Goal: Task Accomplishment & Management: Use online tool/utility

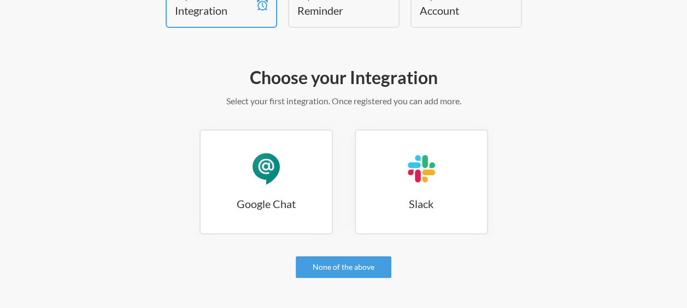
scroll to position [83, 0]
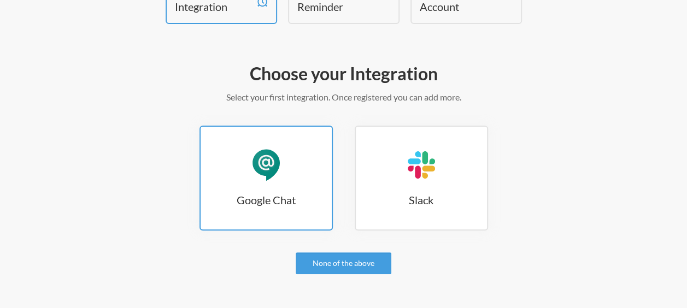
click at [258, 198] on h3 "Google Chat" at bounding box center [266, 199] width 131 height 15
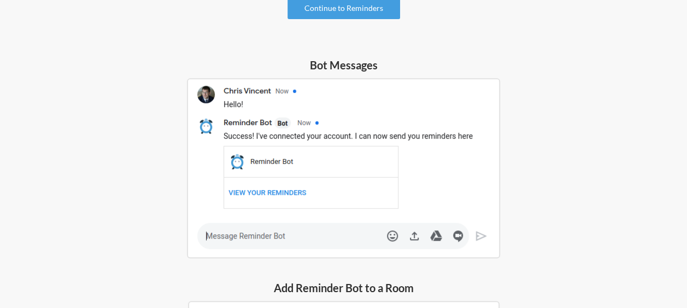
scroll to position [140, 0]
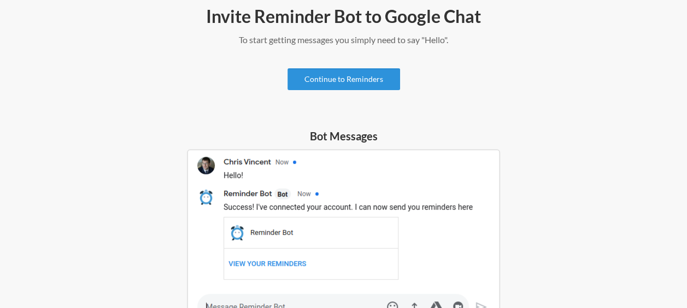
click at [356, 79] on link "Continue to Reminders" at bounding box center [343, 79] width 113 height 22
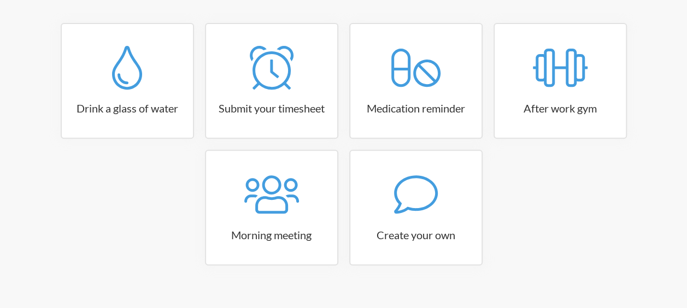
scroll to position [202, 0]
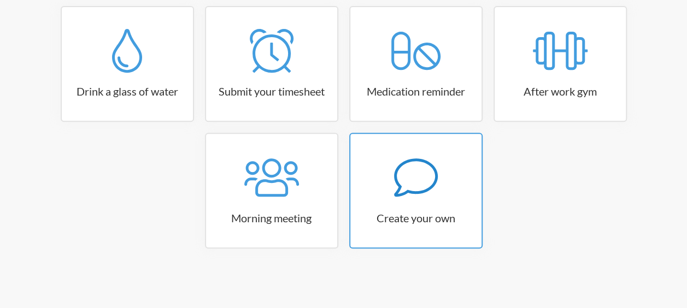
click at [394, 184] on icon at bounding box center [416, 178] width 44 height 44
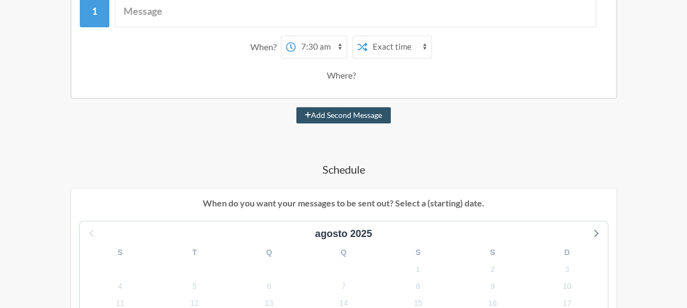
scroll to position [224, 0]
click at [324, 41] on select "12:00 am 12:15 am 12:30 am 12:45 am 1:00 am 1:15 am 1:30 am 1:45 am 2:00 am 2:1…" at bounding box center [321, 46] width 51 height 22
select select "16:30:00"
click at [296, 35] on select "12:00 am 12:15 am 12:30 am 12:45 am 1:00 am 1:15 am 1:30 am 1:45 am 2:00 am 2:1…" at bounding box center [321, 46] width 51 height 22
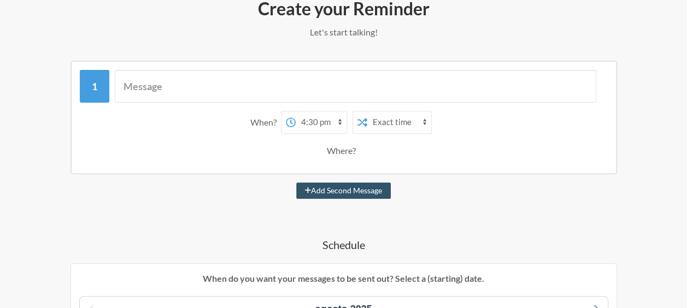
click at [388, 119] on select "Exact time Random time" at bounding box center [399, 122] width 64 height 22
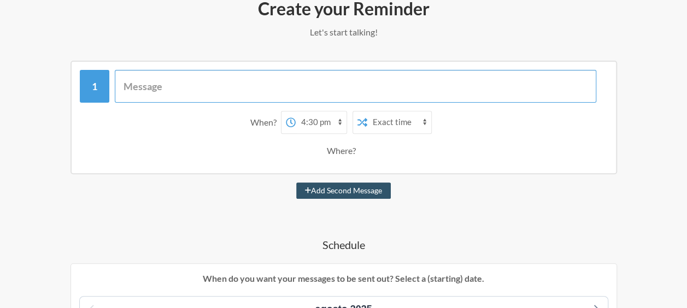
click at [456, 86] on input "text" at bounding box center [355, 86] width 481 height 33
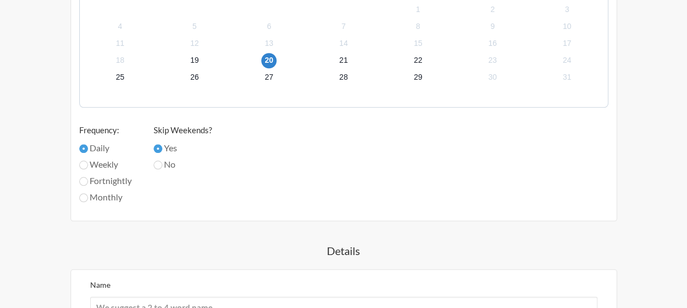
scroll to position [483, 0]
type input "Responder o TeamCulture"
click at [84, 167] on input "Weekly" at bounding box center [83, 165] width 9 height 9
radio input "true"
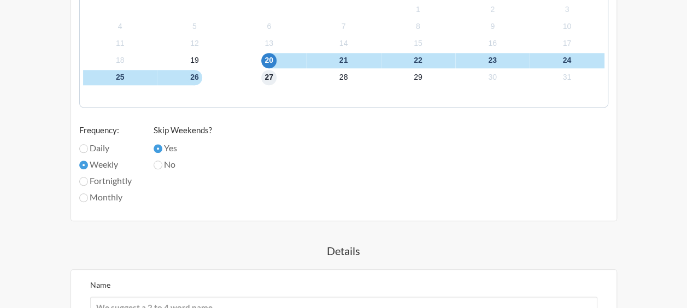
click at [265, 77] on span "27" at bounding box center [268, 77] width 15 height 15
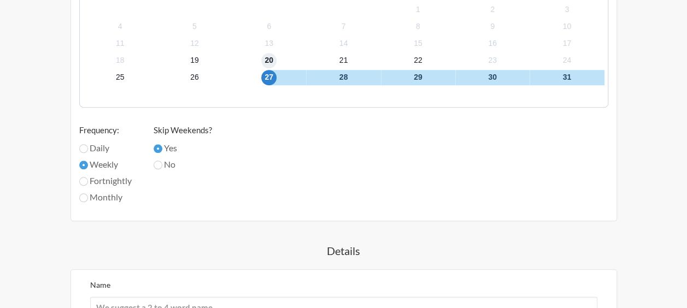
click at [270, 59] on span "20" at bounding box center [268, 60] width 15 height 15
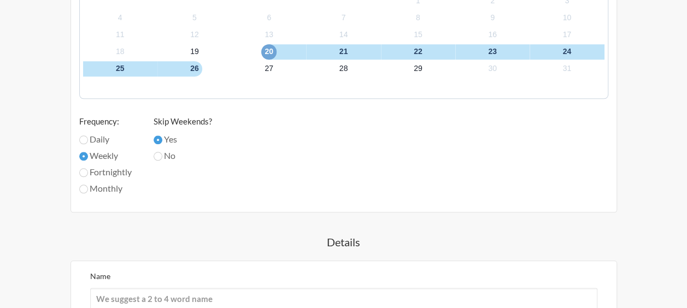
scroll to position [493, 0]
click at [161, 156] on input "No" at bounding box center [158, 155] width 9 height 9
radio input "true"
click at [161, 134] on input "Yes" at bounding box center [158, 138] width 9 height 9
radio input "true"
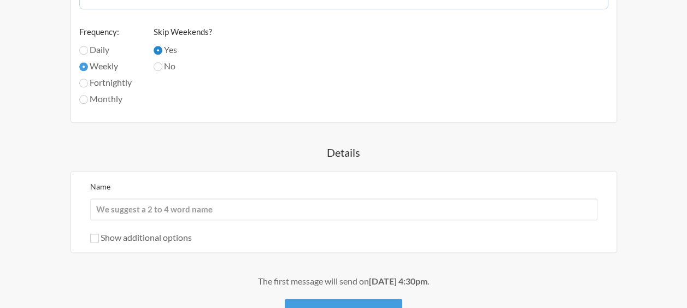
scroll to position [583, 0]
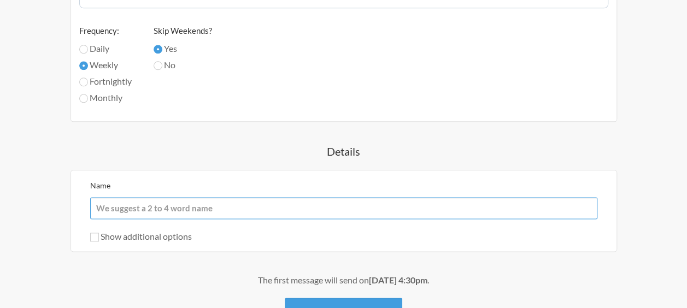
click at [226, 207] on input "Name" at bounding box center [343, 208] width 507 height 22
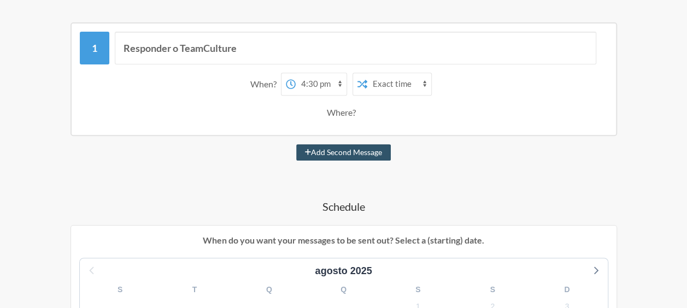
scroll to position [174, 0]
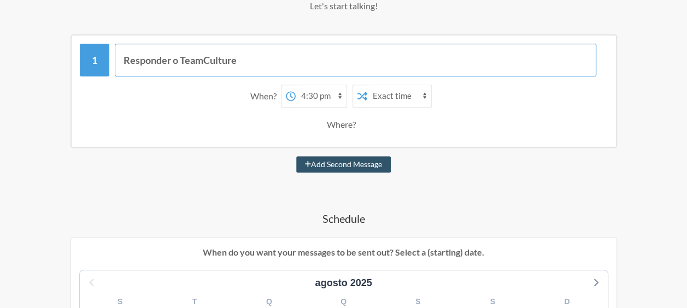
click at [208, 63] on input "Responder o TeamCulture" at bounding box center [355, 60] width 481 height 33
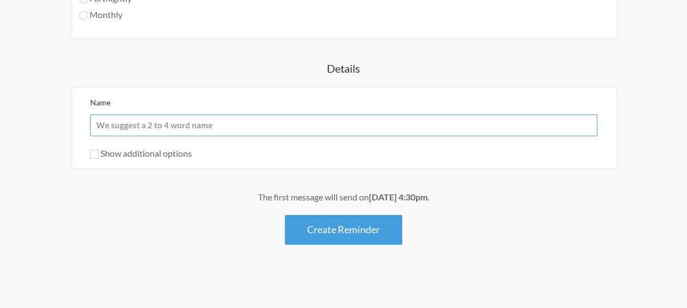
click at [203, 117] on input "Name" at bounding box center [343, 125] width 507 height 22
paste input "TeamCulture"
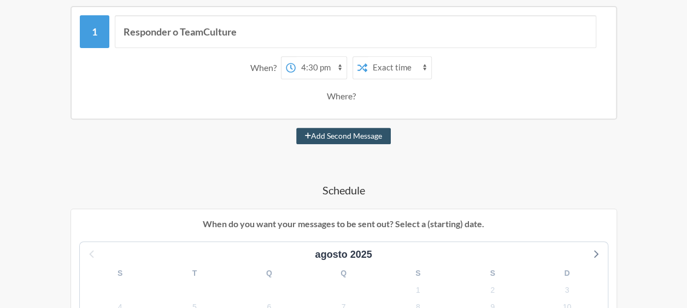
scroll to position [54, 0]
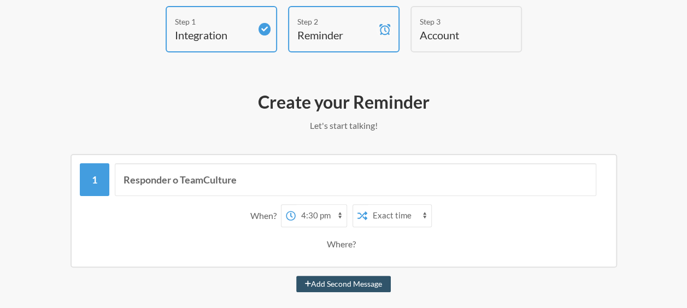
type input "TeamCulture Reminder"
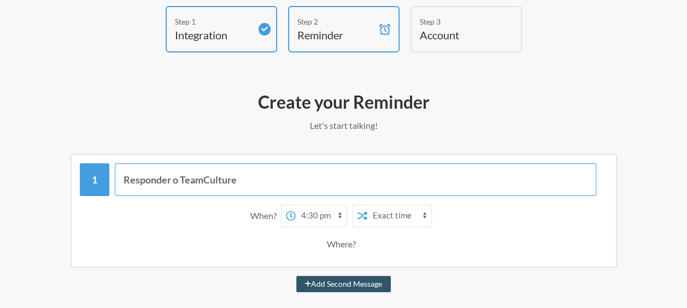
click at [262, 179] on input "Responder o TeamCulture" at bounding box center [355, 179] width 481 height 33
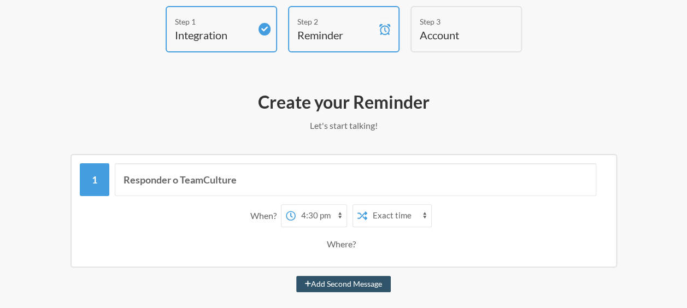
click at [328, 220] on select "12:00 am 12:15 am 12:30 am 12:45 am 1:00 am 1:15 am 1:30 am 1:45 am 2:00 am 2:1…" at bounding box center [321, 216] width 51 height 22
click at [296, 205] on select "12:00 am 12:15 am 12:30 am 12:45 am 1:00 am 1:15 am 1:30 am 1:45 am 2:00 am 2:1…" at bounding box center [321, 216] width 51 height 22
click at [319, 214] on select "12:00 am 12:15 am 12:30 am 12:45 am 1:00 am 1:15 am 1:30 am 1:45 am 2:00 am 2:1…" at bounding box center [321, 216] width 51 height 22
select select "14:15:00"
click at [296, 205] on select "12:00 am 12:15 am 12:30 am 12:45 am 1:00 am 1:15 am 1:30 am 1:45 am 2:00 am 2:1…" at bounding box center [321, 216] width 51 height 22
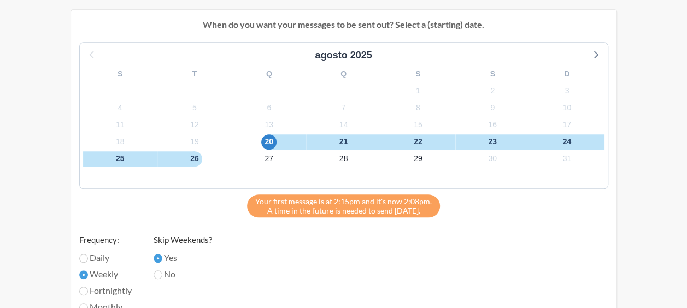
scroll to position [387, 0]
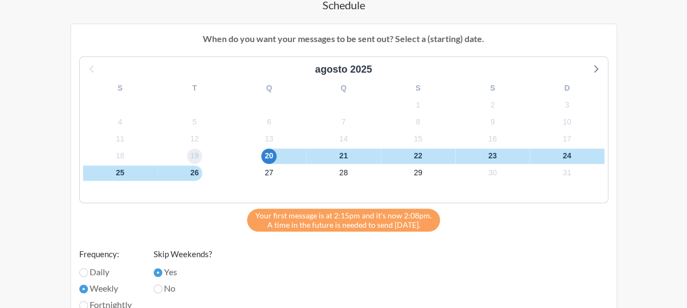
click at [200, 155] on span "19" at bounding box center [194, 156] width 15 height 15
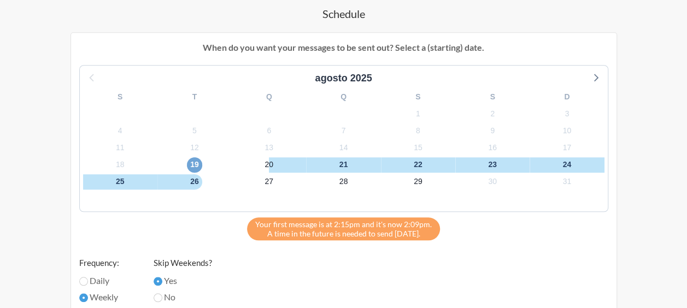
scroll to position [378, 0]
click at [196, 163] on span "19" at bounding box center [194, 165] width 15 height 15
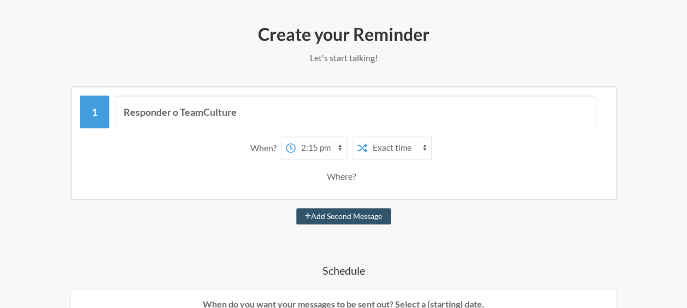
scroll to position [121, 0]
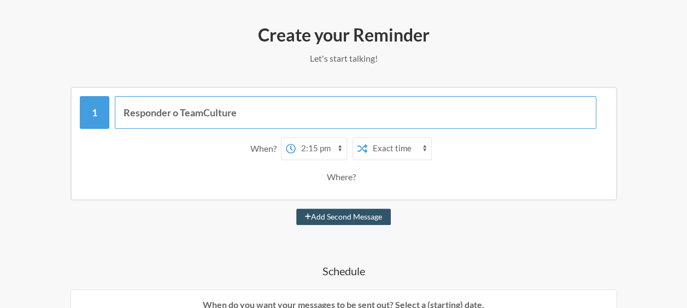
click at [181, 120] on input "Responder o TeamCulture" at bounding box center [355, 112] width 481 height 33
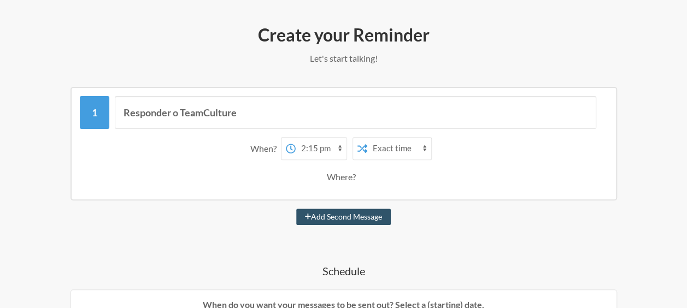
click at [341, 181] on div "Where?" at bounding box center [343, 177] width 33 height 23
click at [445, 209] on div "Add Second Message" at bounding box center [343, 217] width 621 height 16
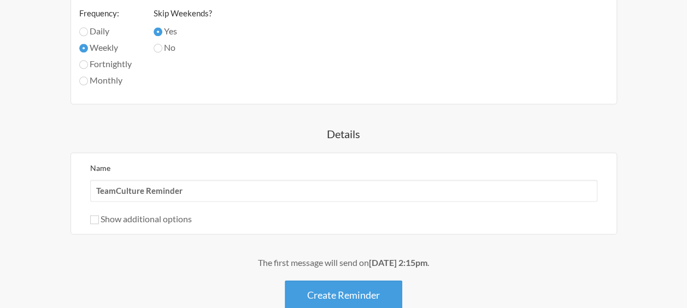
scroll to position [694, 0]
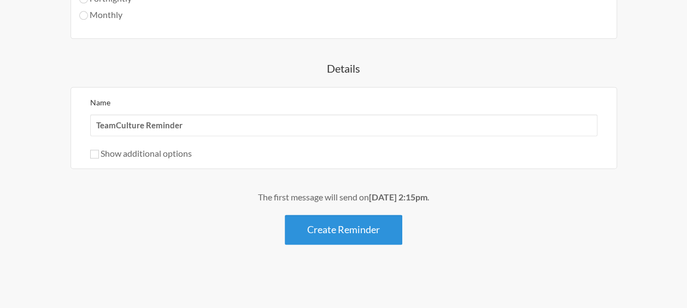
click at [340, 228] on button "Create Reminder" at bounding box center [343, 230] width 117 height 30
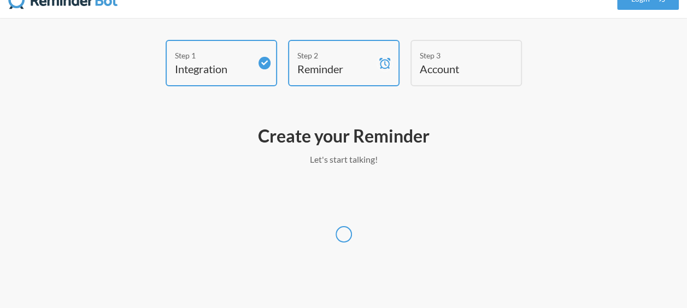
scroll to position [20, 0]
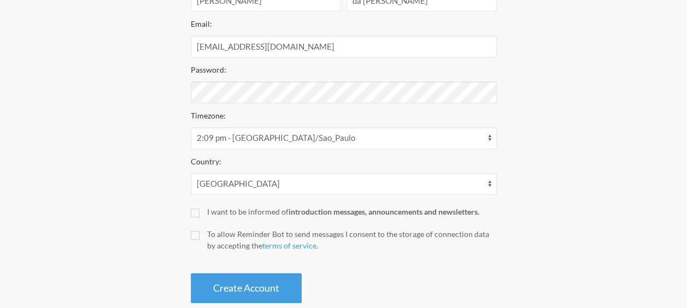
scroll to position [240, 0]
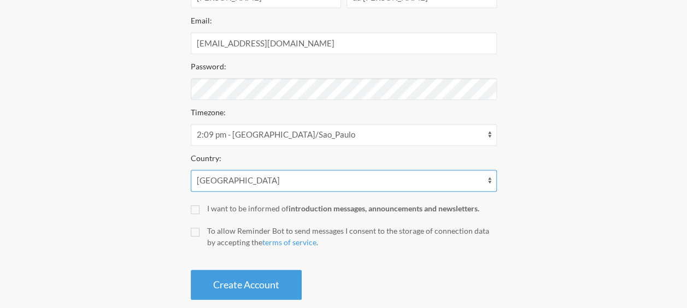
click at [293, 187] on select "[GEOGRAPHIC_DATA] [GEOGRAPHIC_DATA] [GEOGRAPHIC_DATA] [GEOGRAPHIC_DATA] [US_STA…" at bounding box center [344, 181] width 306 height 22
select select "BR"
click at [191, 170] on select "[GEOGRAPHIC_DATA] [GEOGRAPHIC_DATA] [GEOGRAPHIC_DATA] [GEOGRAPHIC_DATA] [US_STA…" at bounding box center [344, 181] width 306 height 22
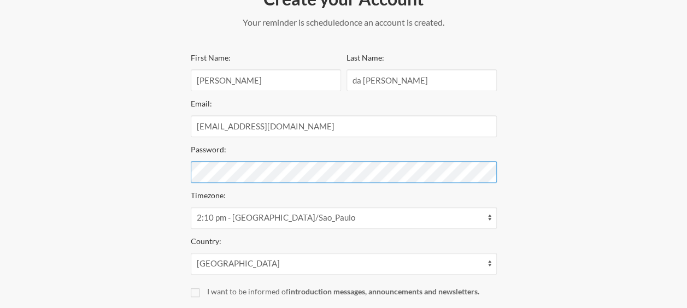
scroll to position [259, 0]
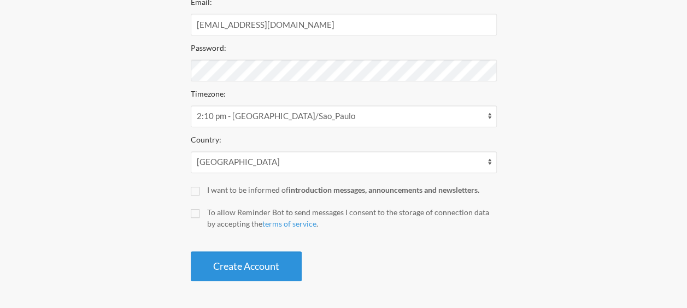
click at [266, 262] on button "Create Account" at bounding box center [246, 266] width 111 height 30
